Goal: Entertainment & Leisure: Consume media (video, audio)

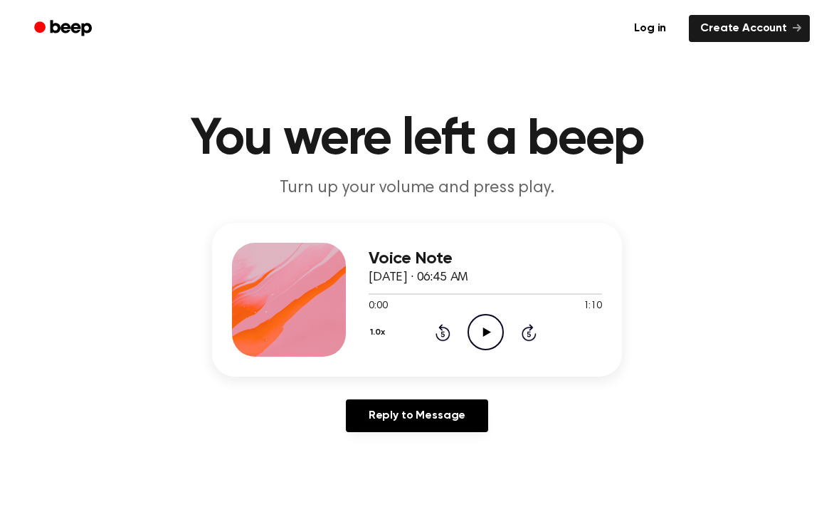
click at [492, 337] on icon "Play Audio" at bounding box center [485, 332] width 36 height 36
click at [377, 327] on button "1.0x" at bounding box center [379, 332] width 21 height 24
click at [398, 490] on span "2.0x" at bounding box center [392, 496] width 18 height 15
click at [477, 330] on icon "Play Audio" at bounding box center [485, 332] width 36 height 36
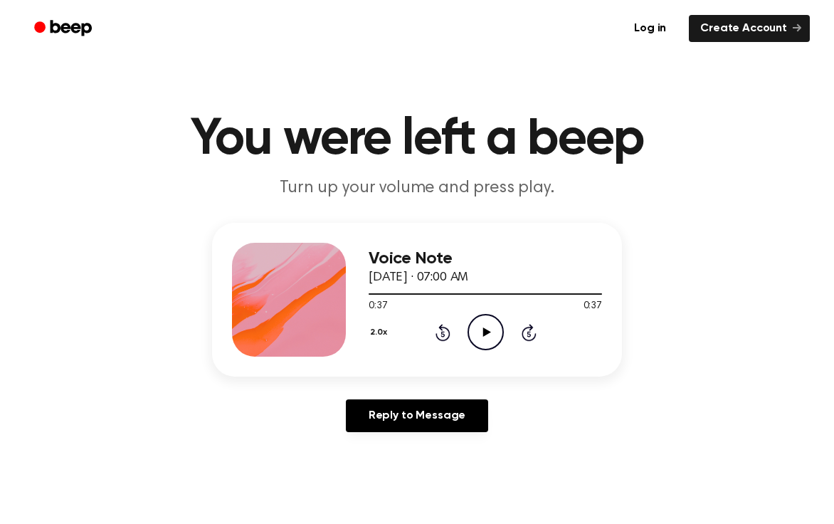
click at [489, 344] on icon "Play Audio" at bounding box center [485, 332] width 36 height 36
click at [482, 331] on icon at bounding box center [486, 331] width 8 height 9
click at [479, 336] on icon "Play Audio" at bounding box center [485, 332] width 36 height 36
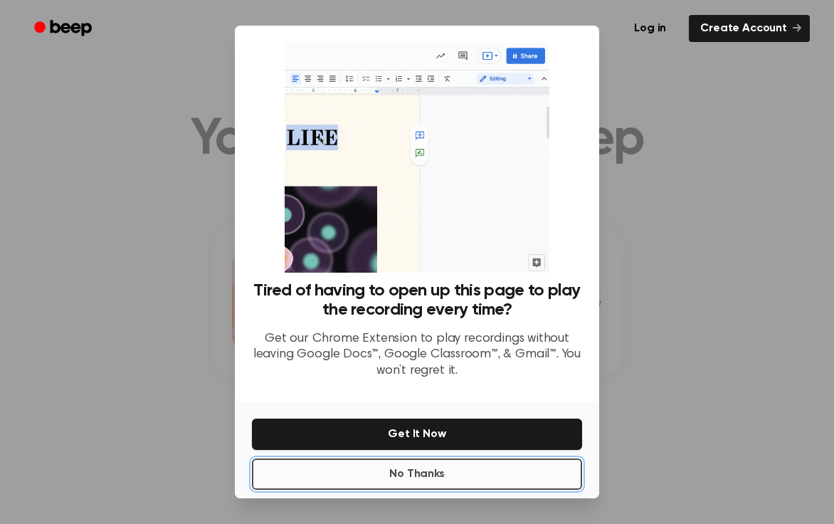
click at [425, 475] on button "No Thanks" at bounding box center [417, 473] width 330 height 31
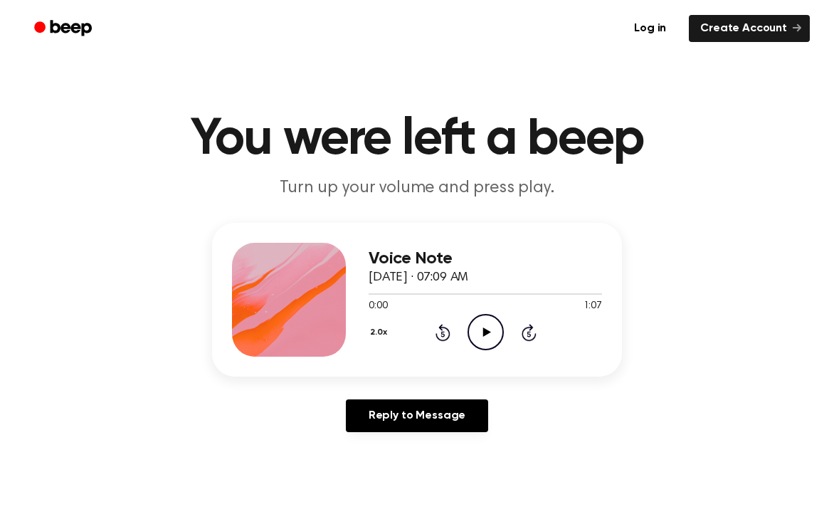
click at [486, 336] on icon "Play Audio" at bounding box center [485, 332] width 36 height 36
click at [479, 337] on icon "Play Audio" at bounding box center [485, 332] width 36 height 36
